Goal: Task Accomplishment & Management: Use online tool/utility

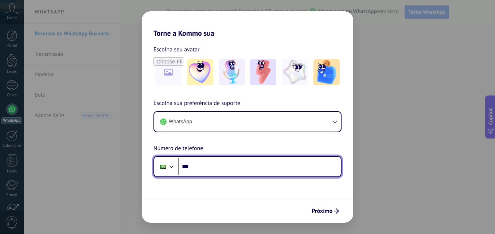
click at [229, 167] on input "***" at bounding box center [259, 166] width 163 height 17
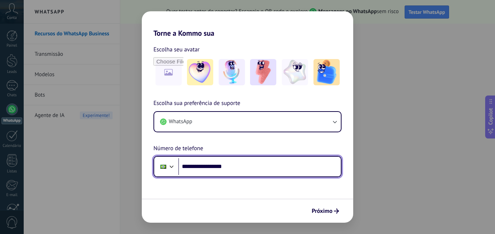
type input "**********"
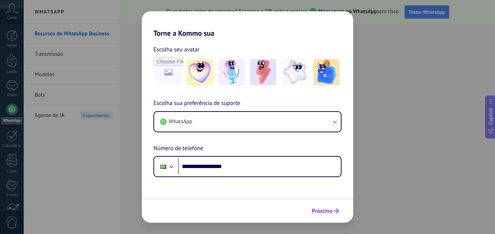
drag, startPoint x: 329, startPoint y: 218, endPoint x: 329, endPoint y: 214, distance: 4.0
click at [329, 214] on div "Próximo" at bounding box center [247, 211] width 211 height 24
click at [329, 214] on span "Próximo" at bounding box center [322, 211] width 21 height 5
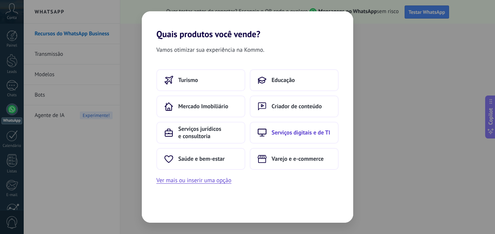
click at [295, 135] on span "Serviços digitais e de TI" at bounding box center [301, 132] width 59 height 7
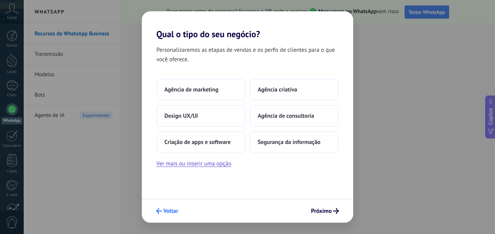
click at [168, 211] on span "Voltar" at bounding box center [170, 211] width 15 height 5
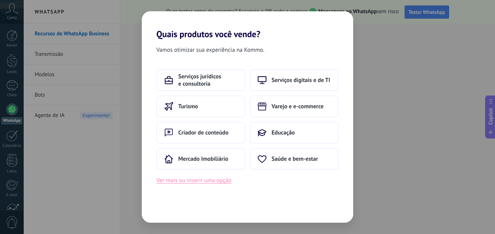
click at [205, 184] on button "Ver mais ou inserir uma opção" at bounding box center [193, 180] width 75 height 9
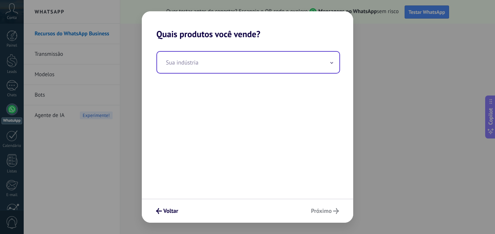
click at [208, 69] on input "text" at bounding box center [248, 62] width 182 height 21
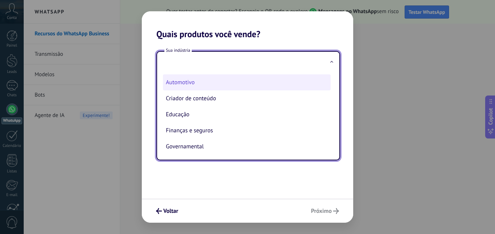
click at [186, 85] on li "Automotivo" at bounding box center [247, 82] width 168 height 16
type input "**********"
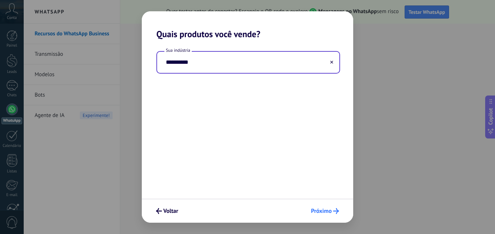
click at [327, 214] on span "Próximo" at bounding box center [321, 211] width 21 height 5
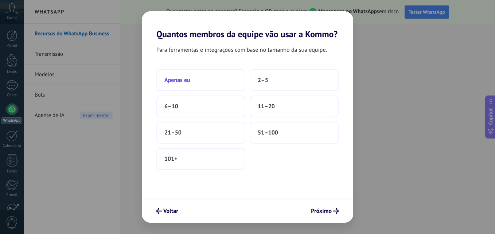
click at [195, 77] on button "Apenas eu" at bounding box center [200, 80] width 89 height 22
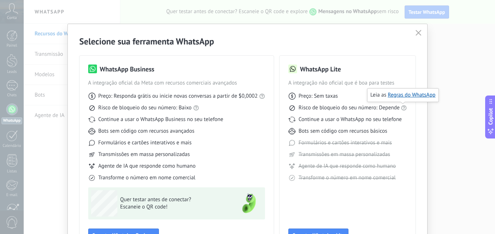
click at [419, 116] on div "Selecione sua ferramenta WhatsApp WhatsApp Business A integração oficial da Met…" at bounding box center [248, 143] width 360 height 238
click at [453, 137] on div "Selecione sua ferramenta WhatsApp WhatsApp Business A integração oficial da Met…" at bounding box center [247, 117] width 495 height 234
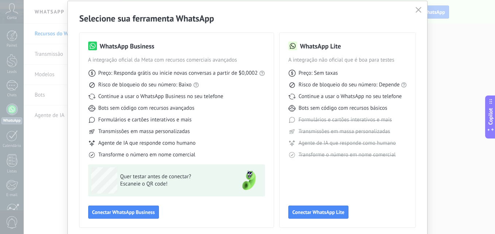
scroll to position [38, 0]
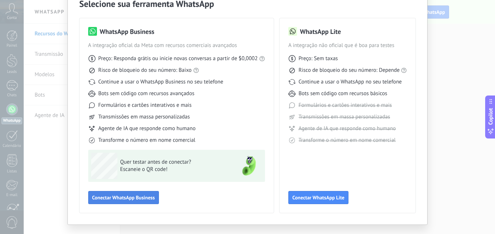
click at [126, 202] on button "Conectar WhatsApp Business" at bounding box center [123, 197] width 71 height 13
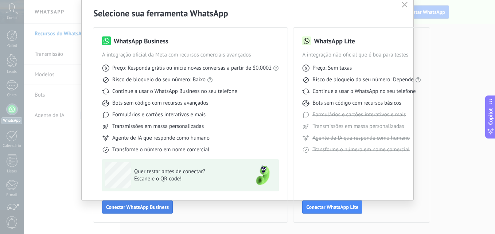
scroll to position [28, 0]
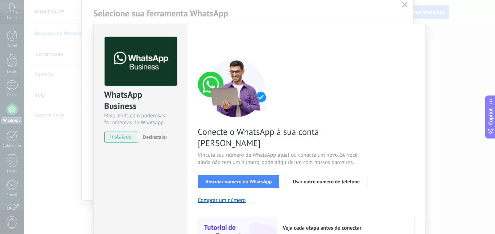
click at [350, 77] on div "Conecte o WhatsApp à sua conta Kommo Vincule seu número de WhatsApp atual ou co…" at bounding box center [306, 167] width 217 height 217
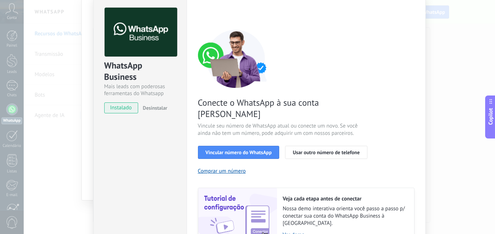
scroll to position [44, 0]
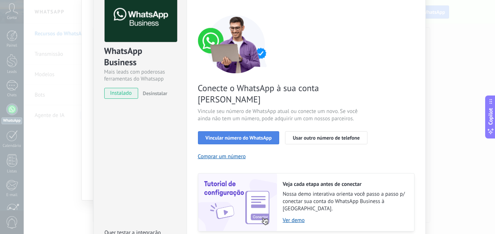
click at [242, 135] on span "Vincular número do WhatsApp" at bounding box center [239, 137] width 66 height 5
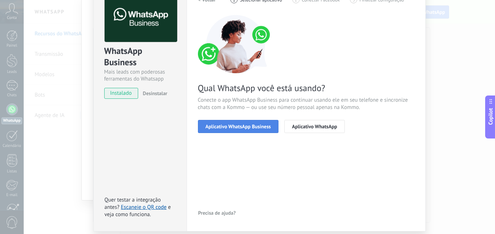
click at [244, 128] on span "Aplicativo WhatsApp Business" at bounding box center [238, 126] width 65 height 5
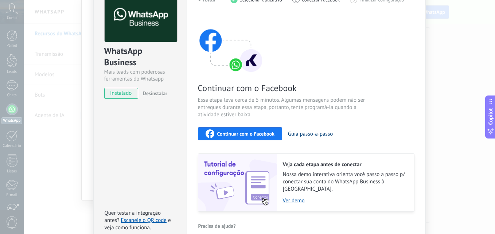
click at [304, 134] on button "Guia passo-a-passo" at bounding box center [310, 134] width 45 height 7
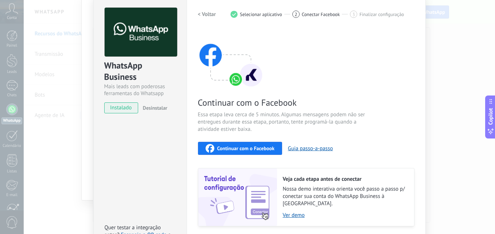
scroll to position [0, 0]
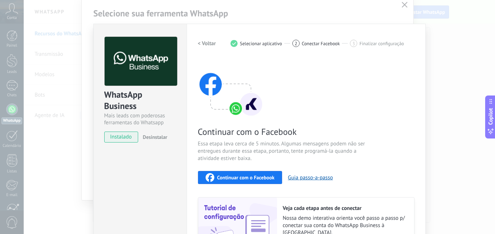
click at [431, 81] on div "WhatsApp Business Mais leads com poderosas ferramentas do Whatsapp instalado De…" at bounding box center [259, 117] width 471 height 234
